Goal: Task Accomplishment & Management: Use online tool/utility

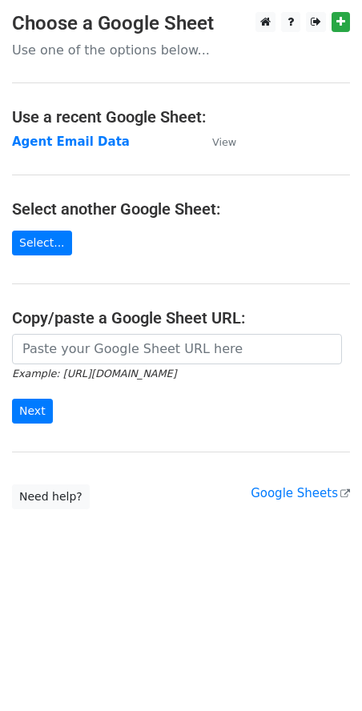
click at [42, 139] on strong "Agent Email Data" at bounding box center [71, 141] width 118 height 14
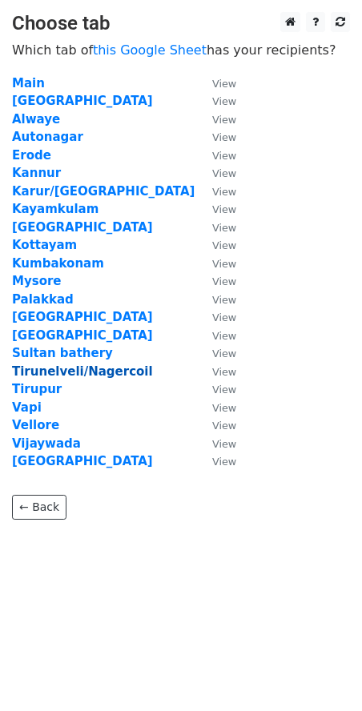
click at [46, 372] on strong "Tirunelveli/Nagercoil" at bounding box center [82, 371] width 141 height 14
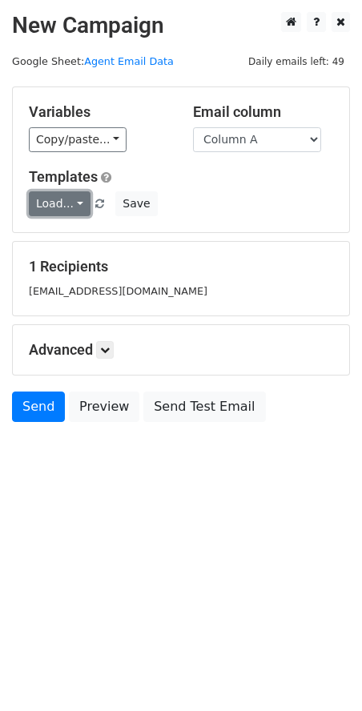
click at [76, 202] on link "Load..." at bounding box center [60, 203] width 62 height 25
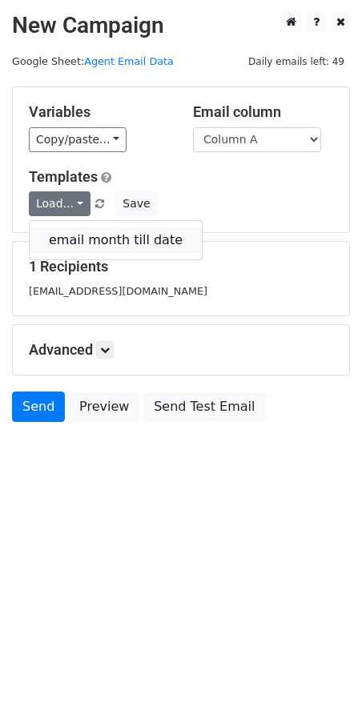
click at [82, 244] on link "email month till date" at bounding box center [116, 240] width 172 height 26
